Goal: Information Seeking & Learning: Learn about a topic

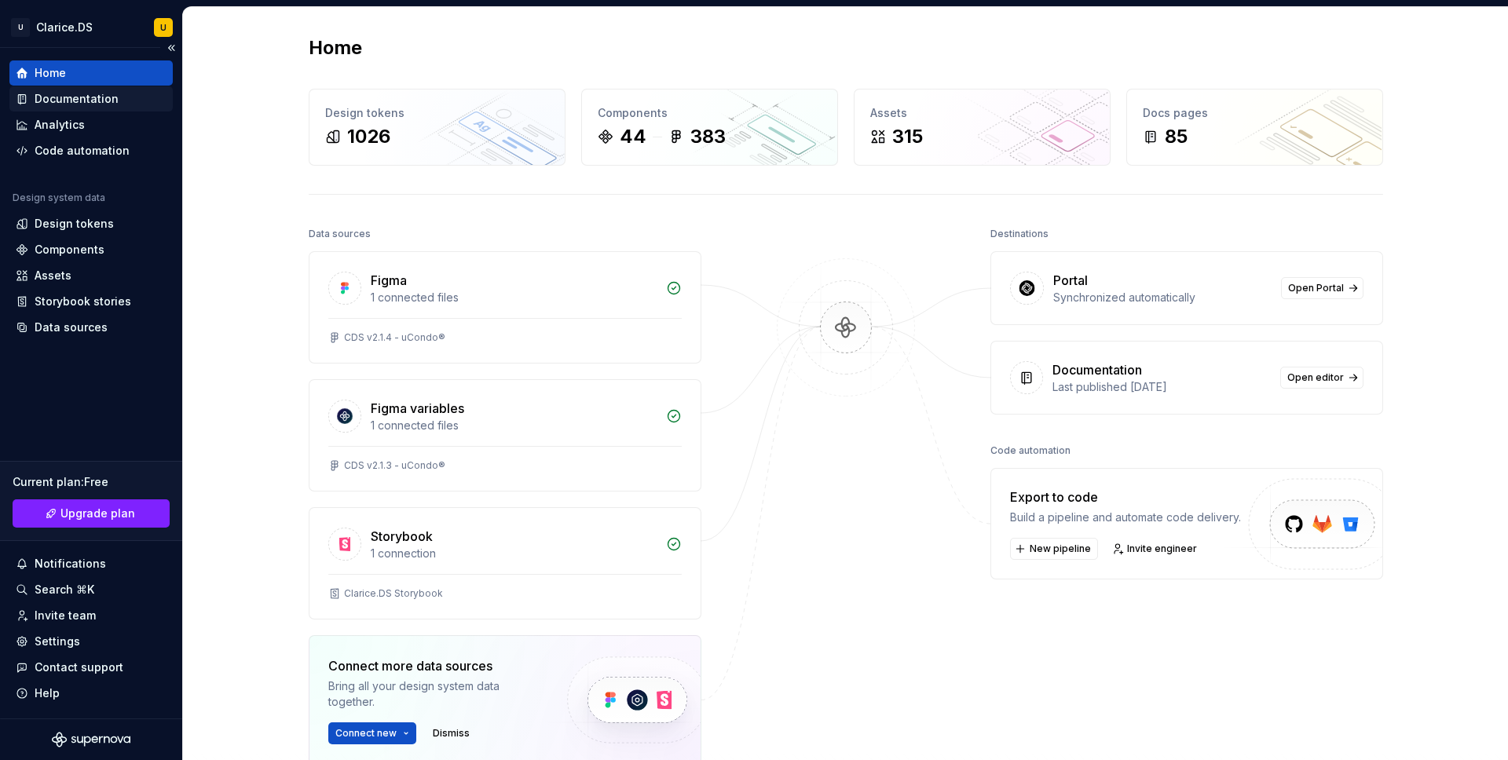
click at [75, 99] on div "Documentation" at bounding box center [77, 99] width 84 height 16
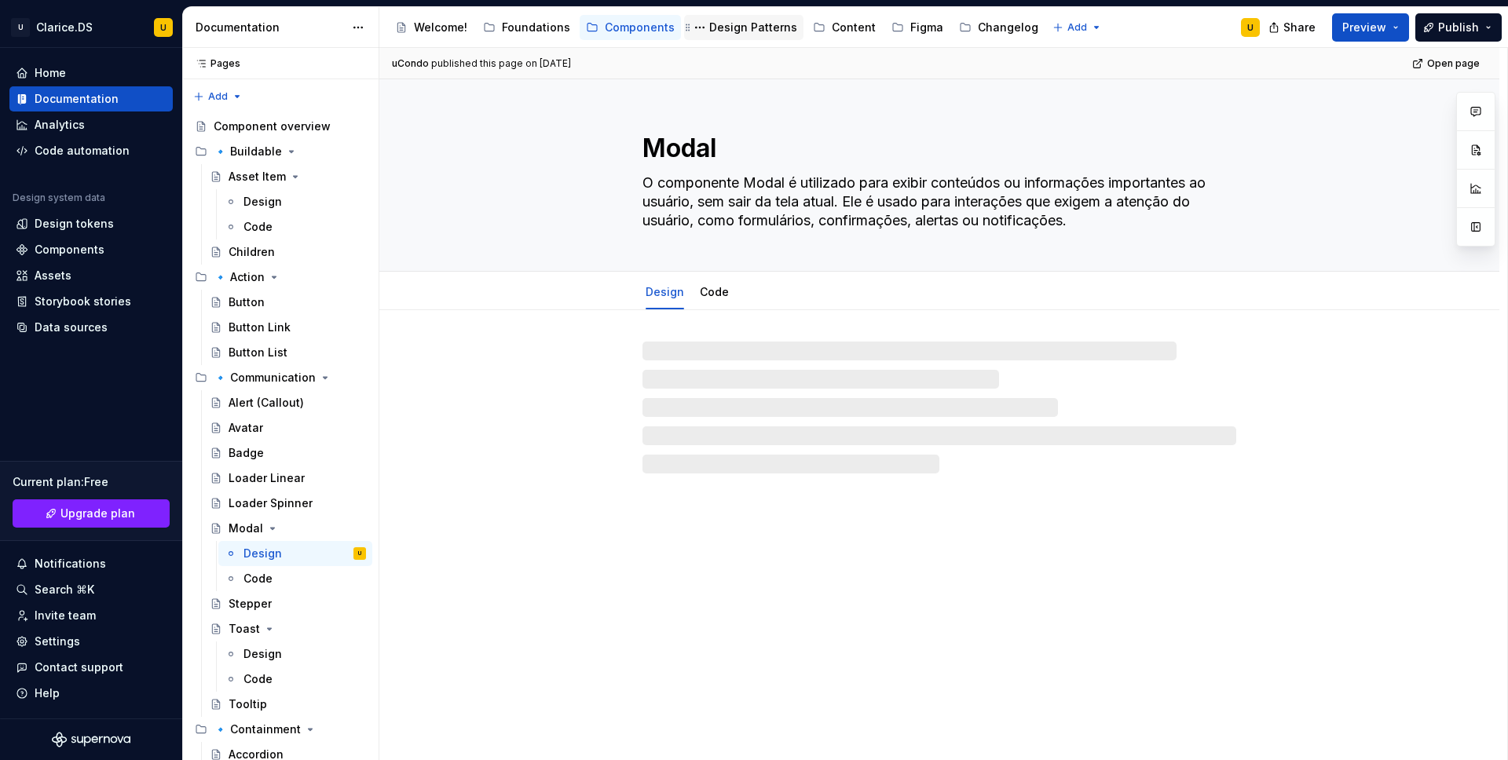
click at [736, 31] on div "Design Patterns" at bounding box center [753, 28] width 88 height 16
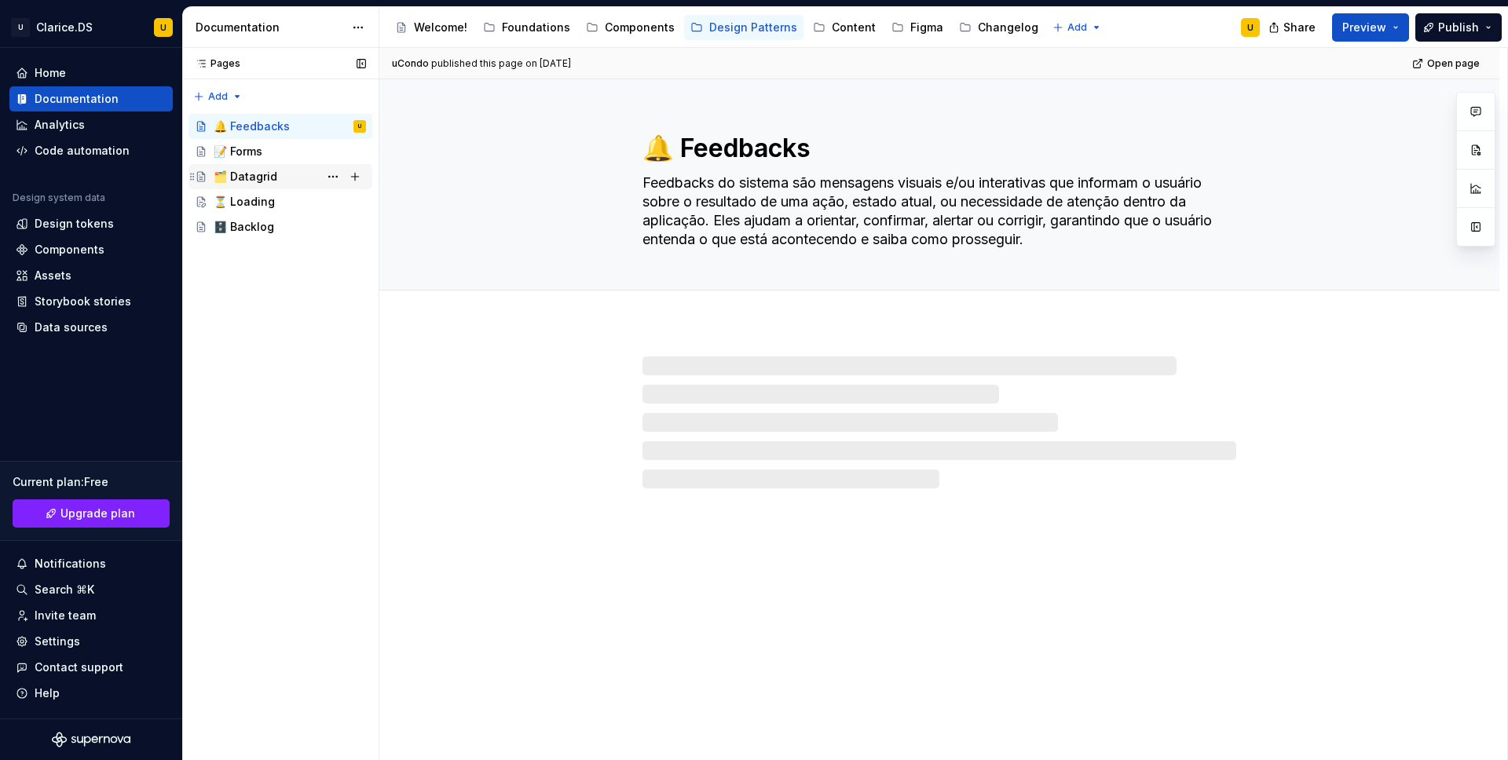
click at [254, 179] on div "🗂️ Datagrid" at bounding box center [246, 177] width 64 height 16
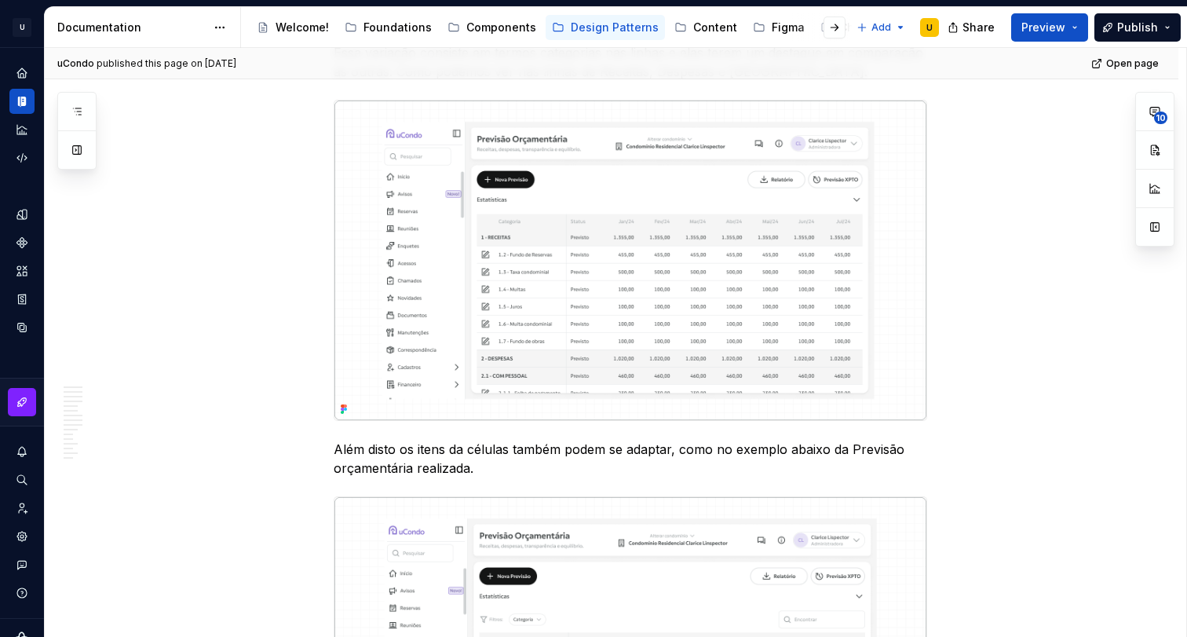
scroll to position [5192, 0]
type textarea "*"
